Goal: Navigation & Orientation: Go to known website

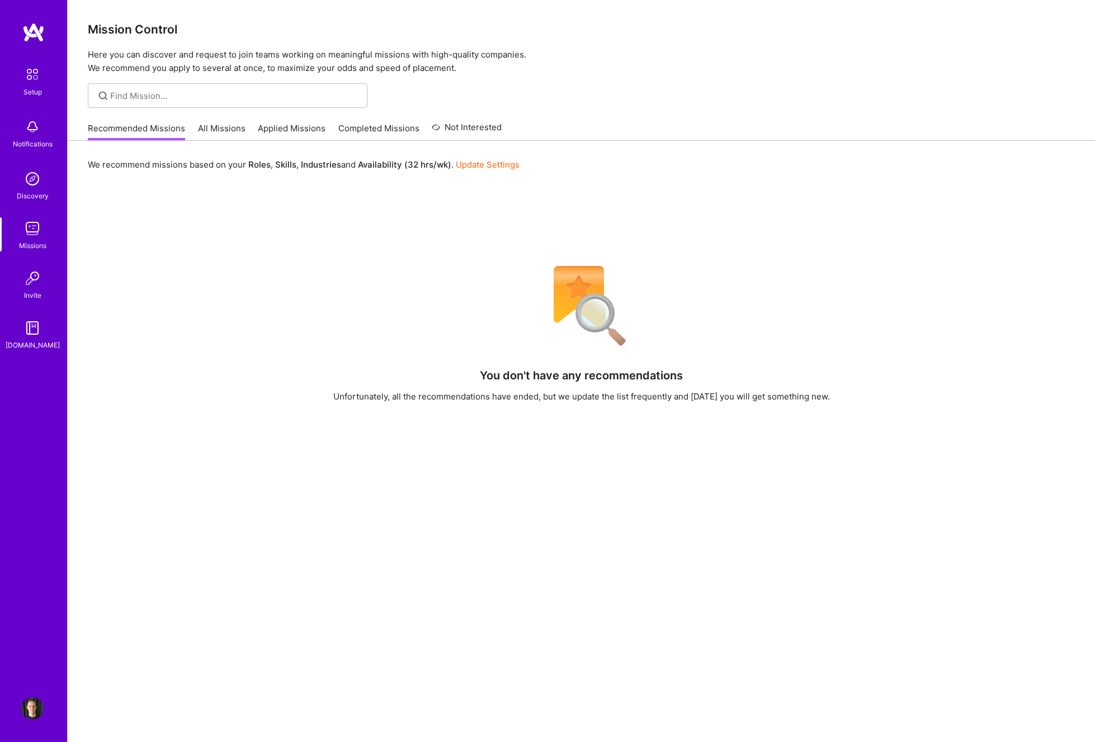
click at [40, 39] on img at bounding box center [33, 32] width 22 height 20
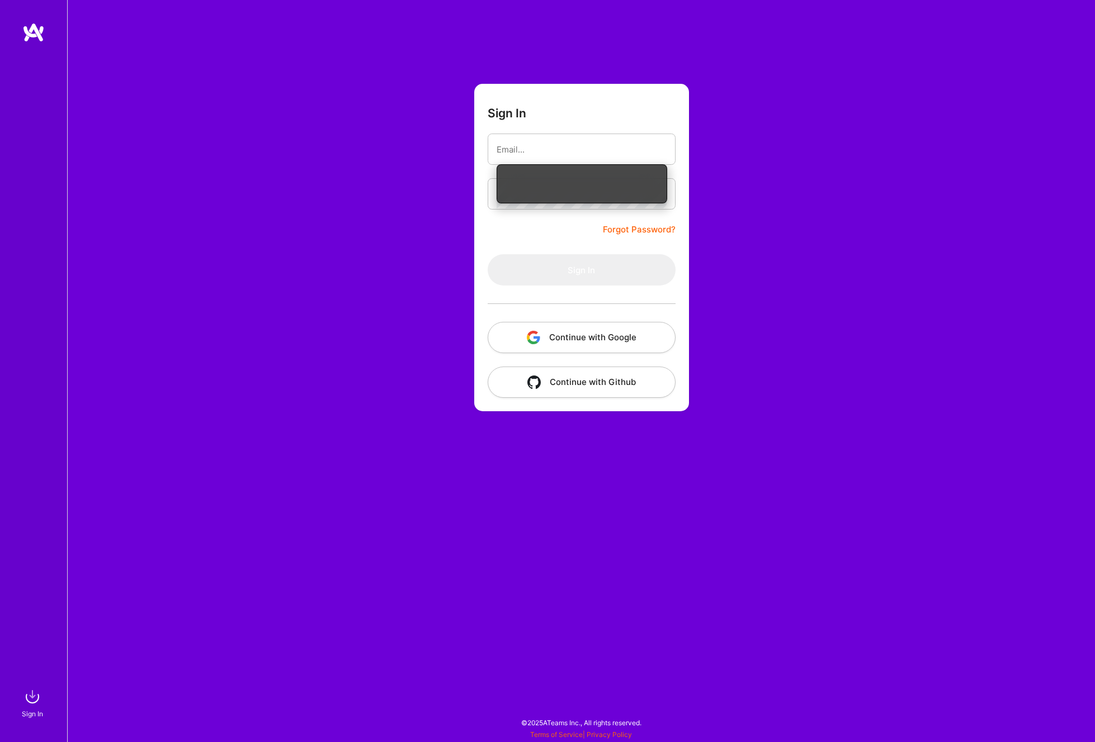
click at [586, 148] on input "email" at bounding box center [581, 149] width 170 height 29
click at [0, 737] on nordpass-autofill-portal at bounding box center [0, 737] width 0 height 0
type input "[EMAIL_ADDRESS][DOMAIN_NAME]"
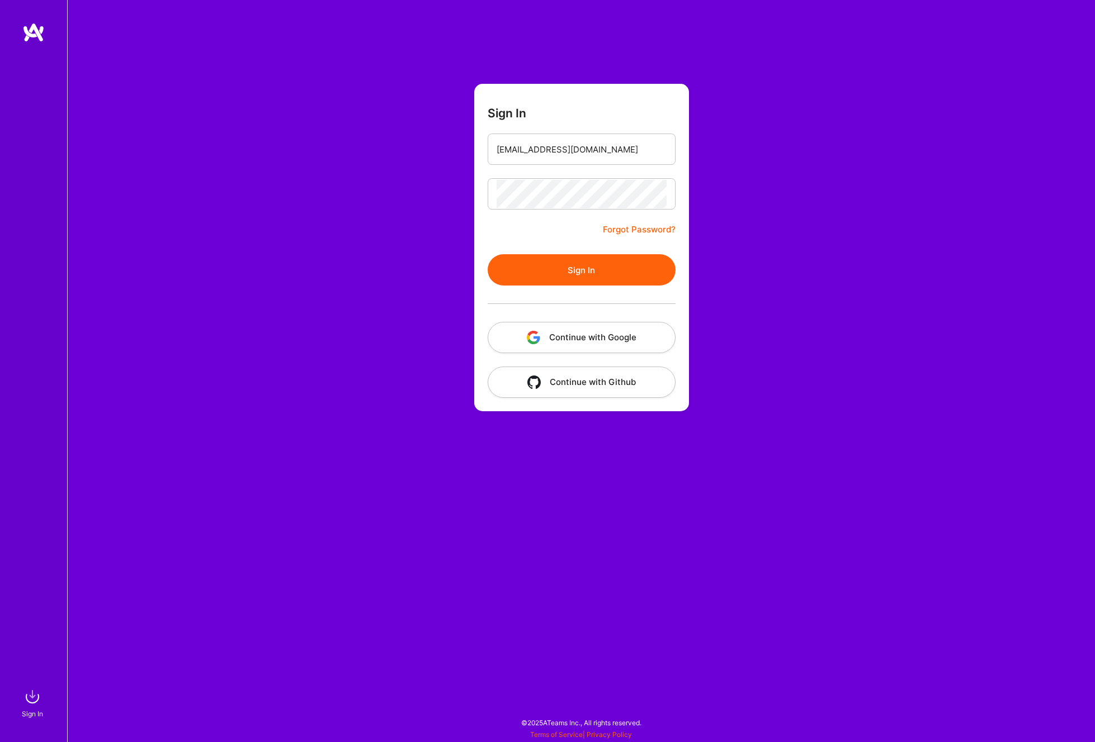
click at [581, 270] on button "Sign In" at bounding box center [581, 269] width 188 height 31
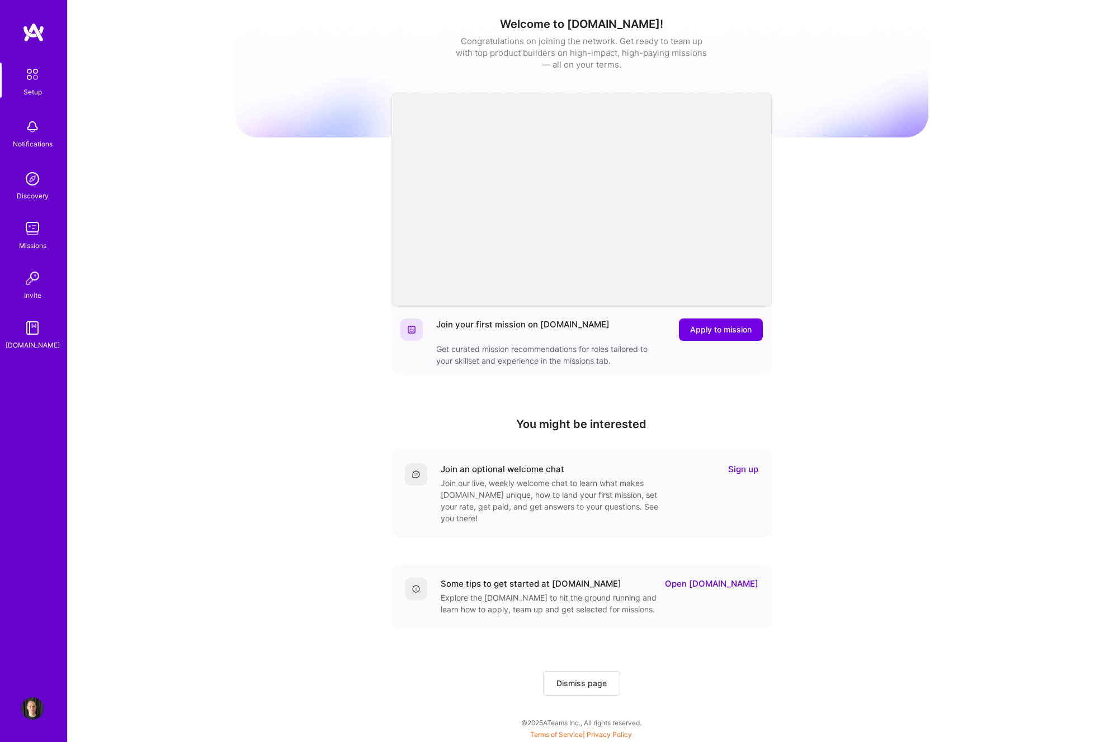
click at [36, 37] on img at bounding box center [33, 32] width 22 height 20
